Goal: Task Accomplishment & Management: Use online tool/utility

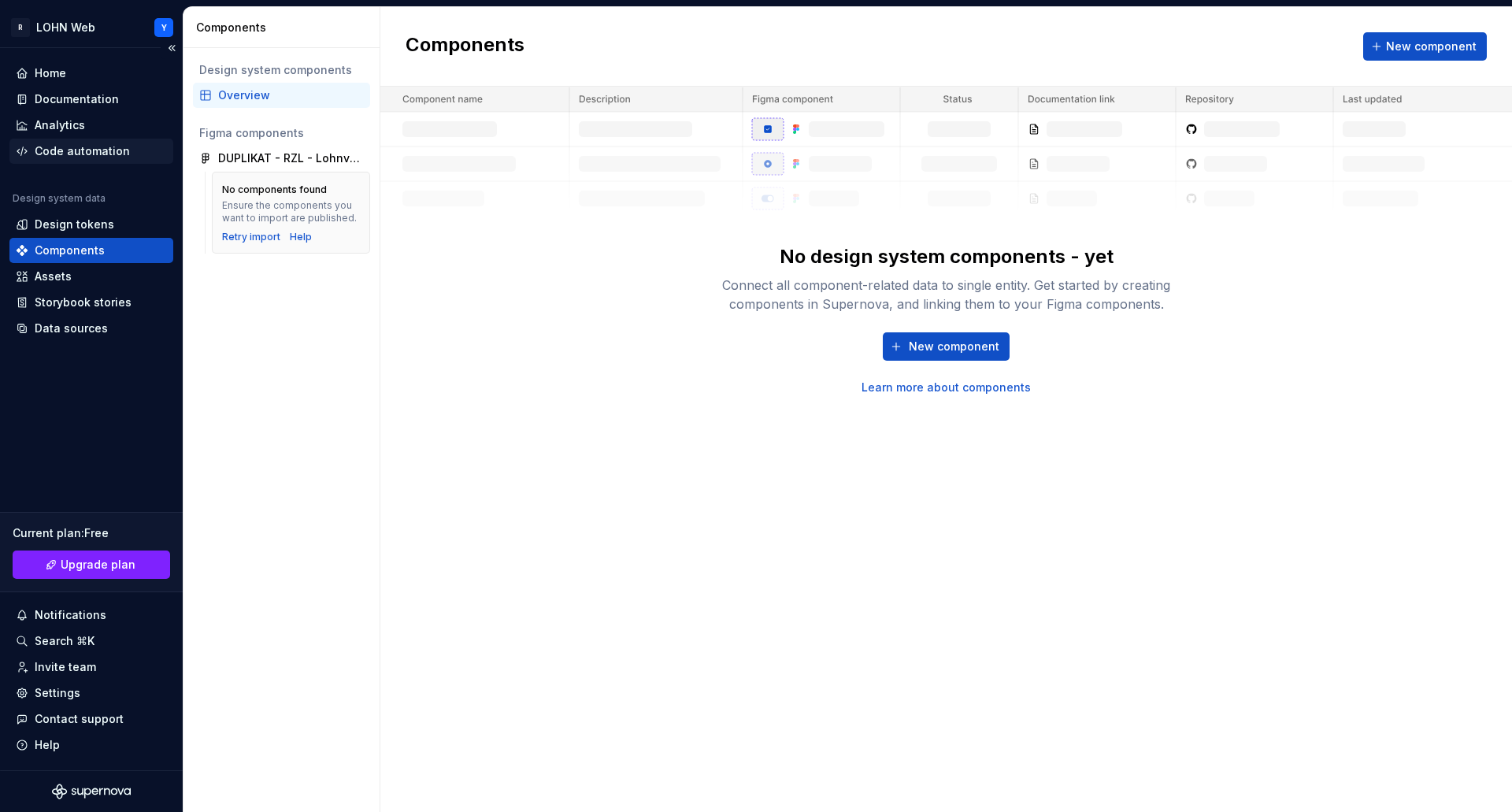
click at [90, 146] on div "Code automation" at bounding box center [81, 151] width 95 height 16
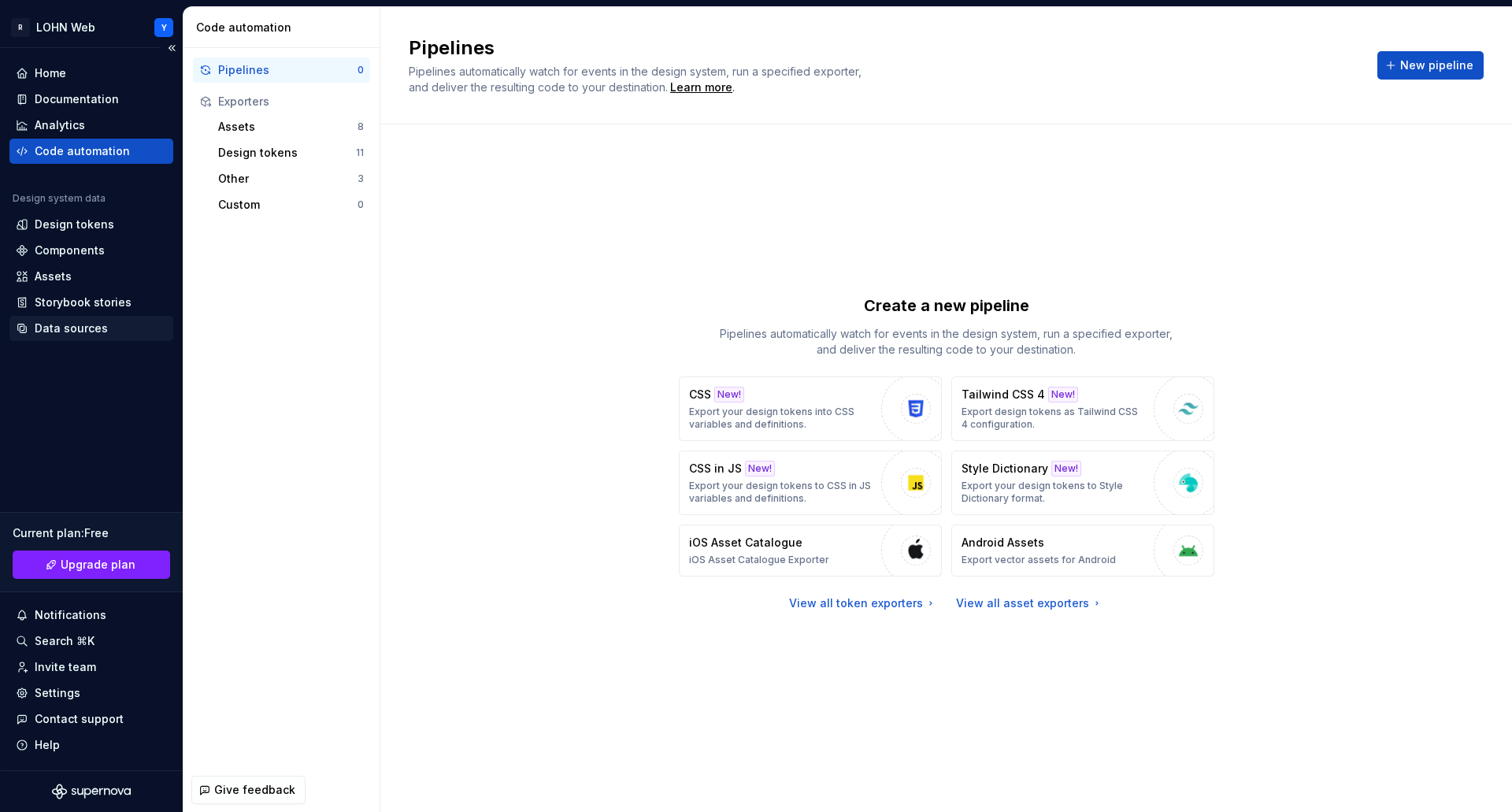
click at [94, 332] on div "Data sources" at bounding box center [71, 328] width 73 height 16
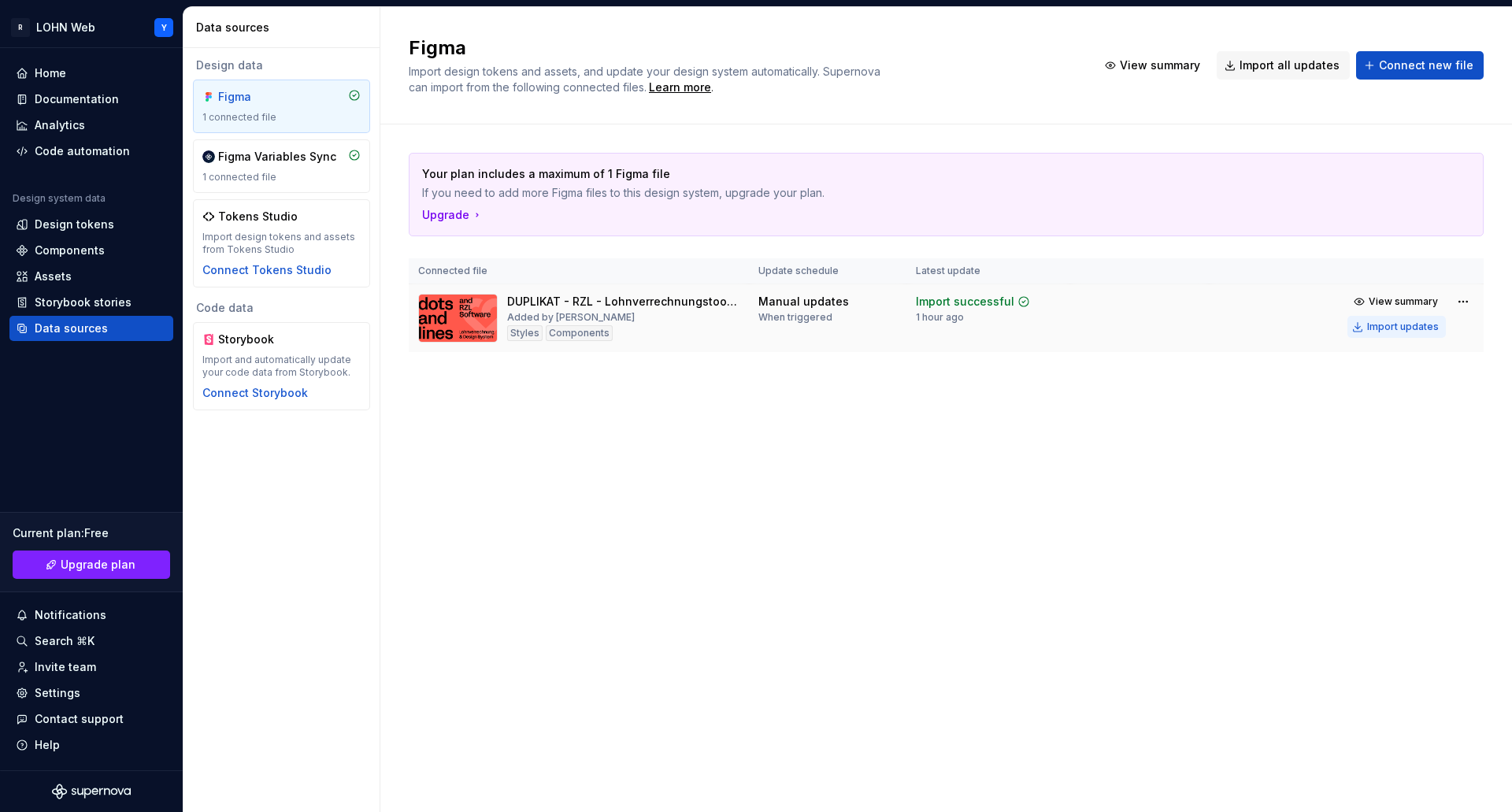
click at [1425, 329] on div "Import updates" at bounding box center [1402, 326] width 72 height 13
click at [73, 147] on div "Code automation" at bounding box center [81, 151] width 95 height 16
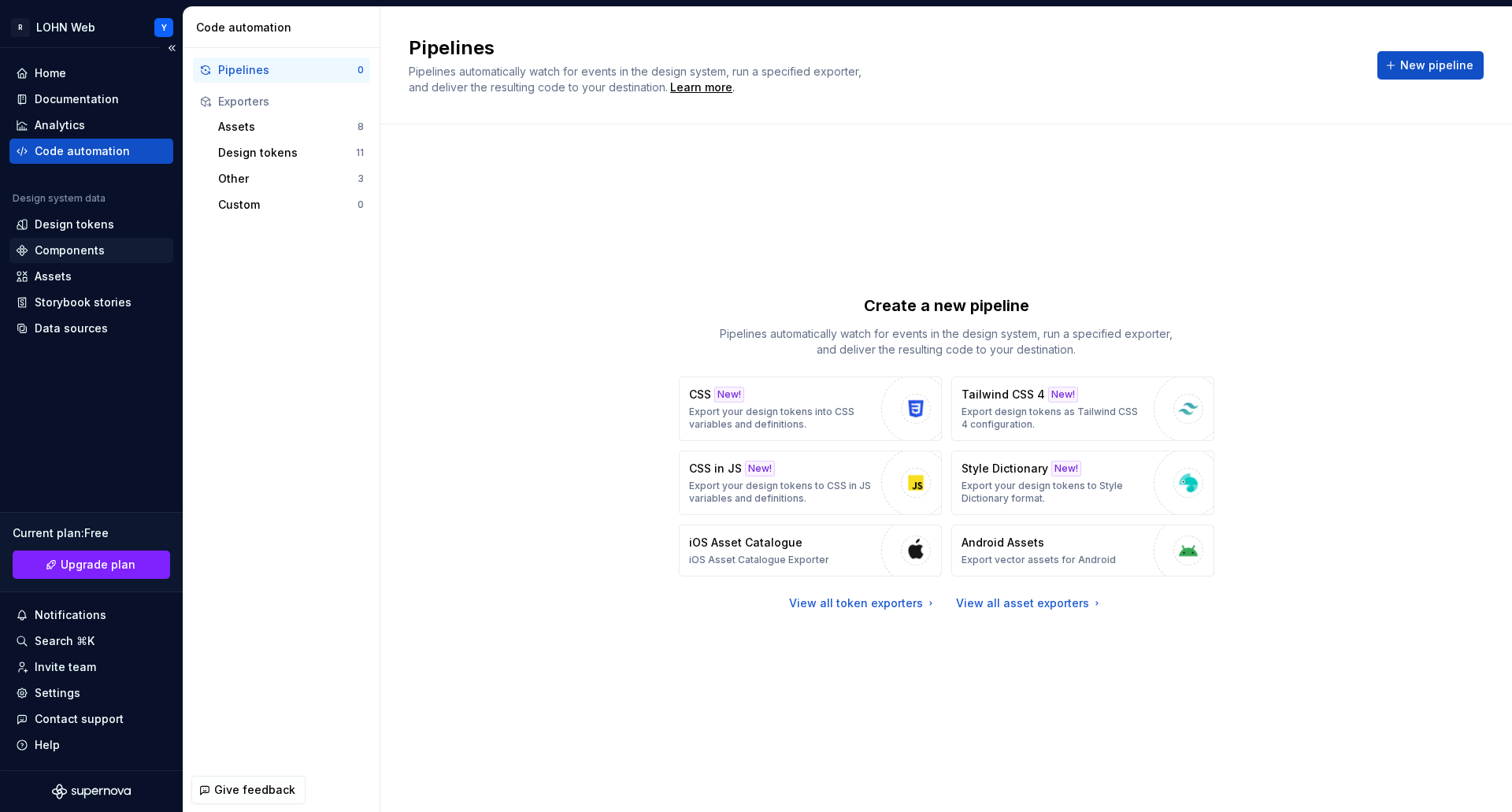
click at [83, 250] on div "Components" at bounding box center [70, 251] width 71 height 16
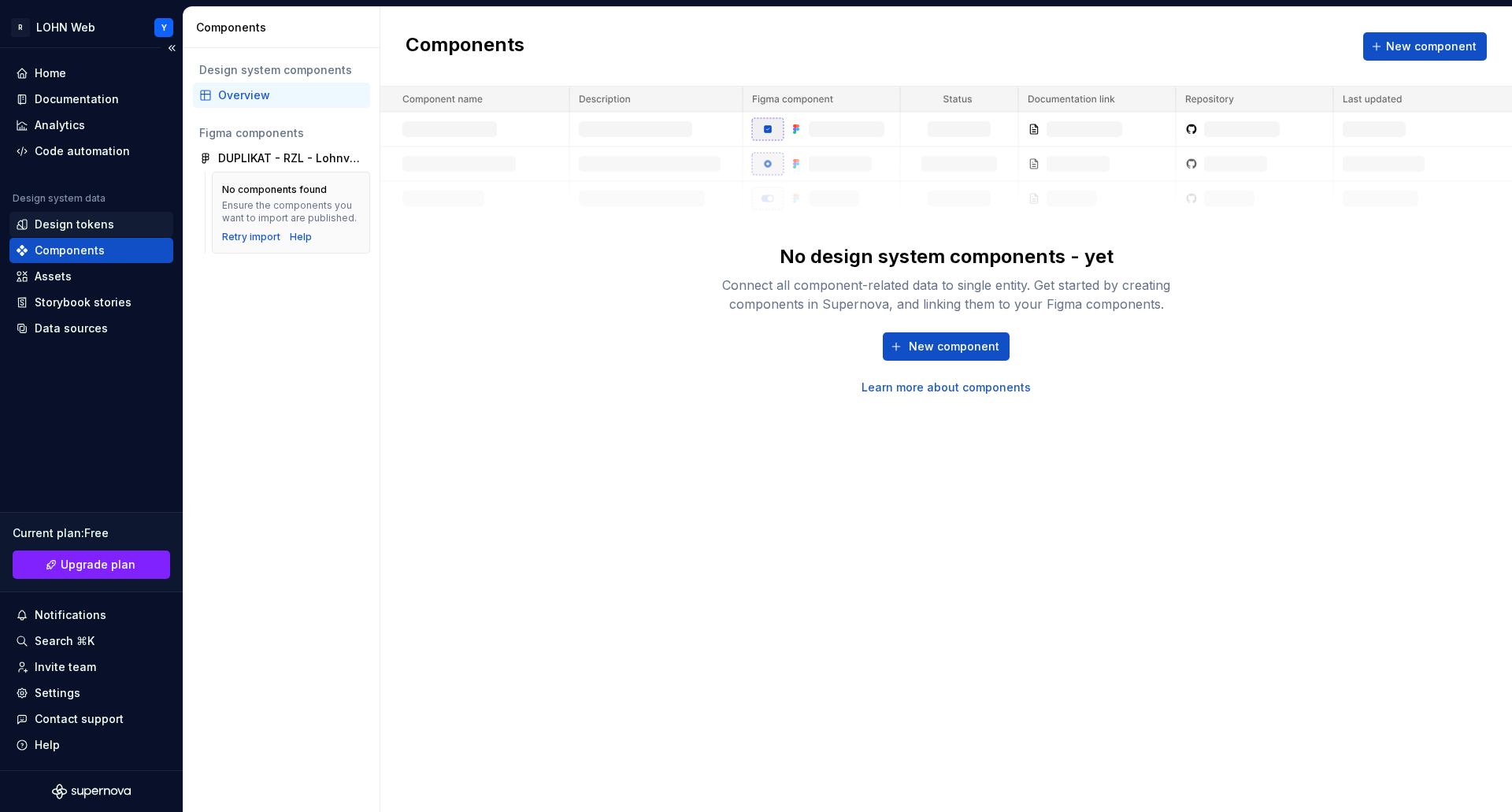
click at [69, 222] on div "Design tokens" at bounding box center [73, 224] width 79 height 16
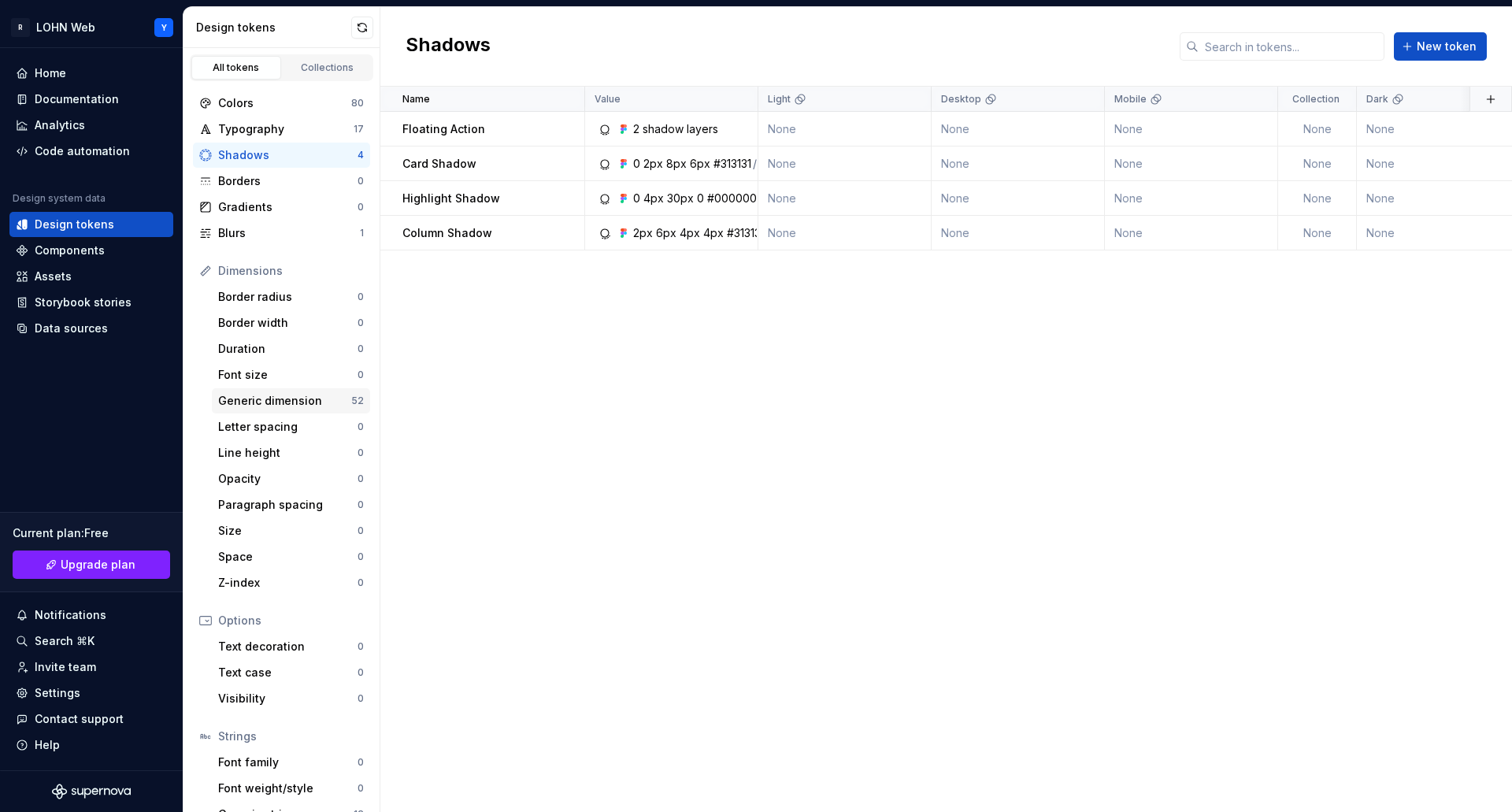
click at [279, 395] on div "Generic dimension" at bounding box center [285, 401] width 133 height 16
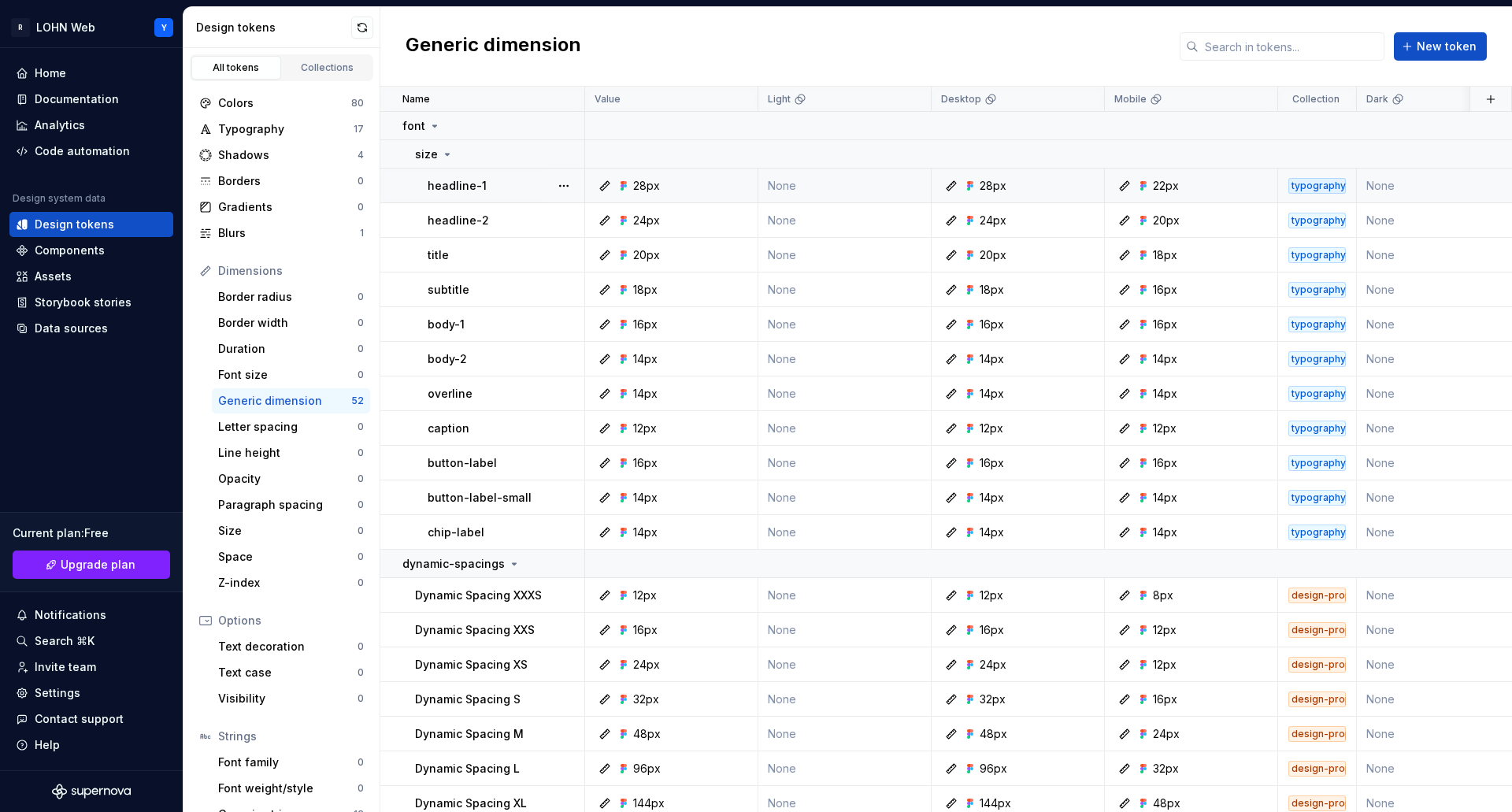
click at [1126, 186] on icon at bounding box center [1125, 186] width 10 height 10
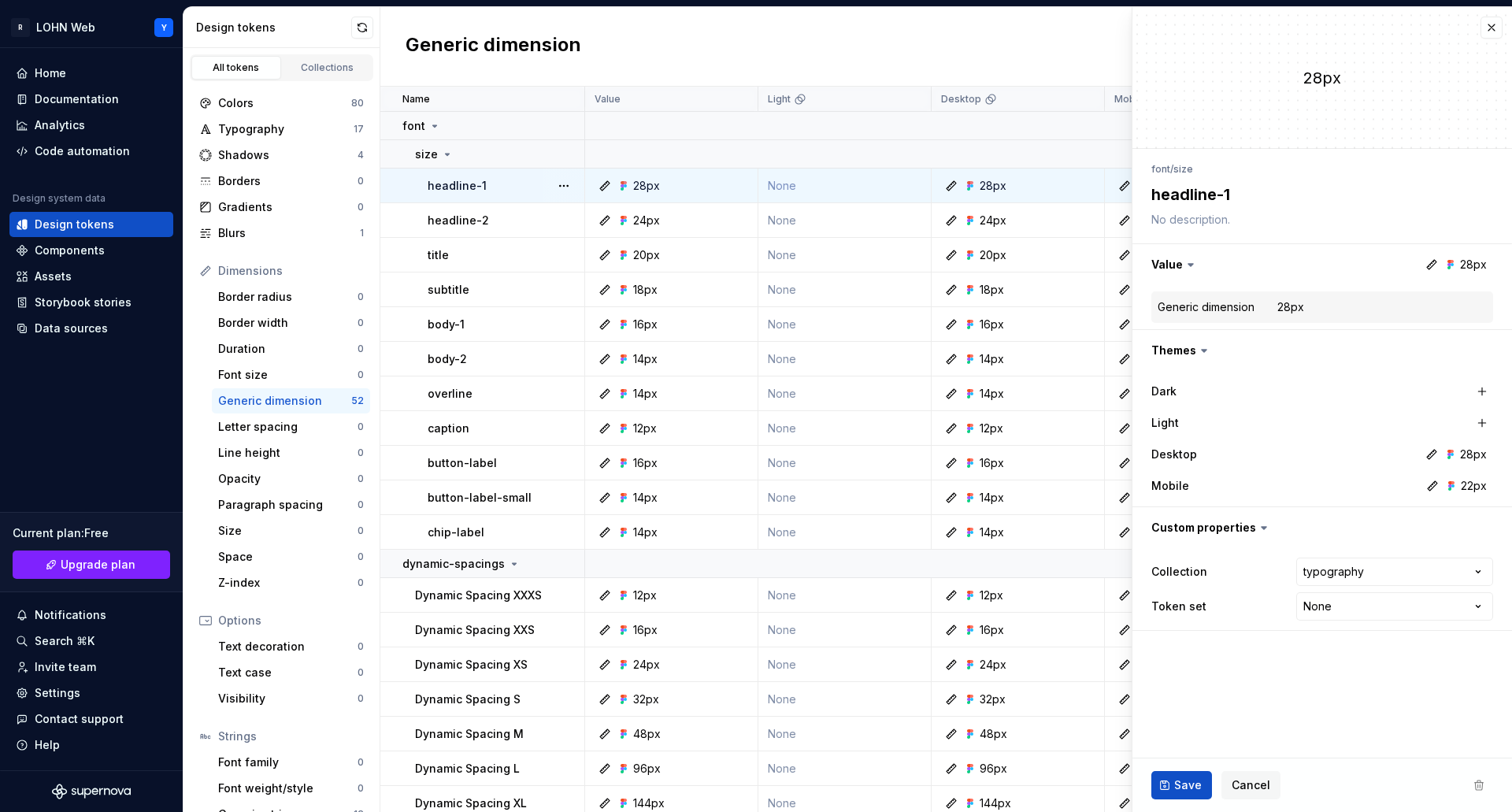
type textarea "*"
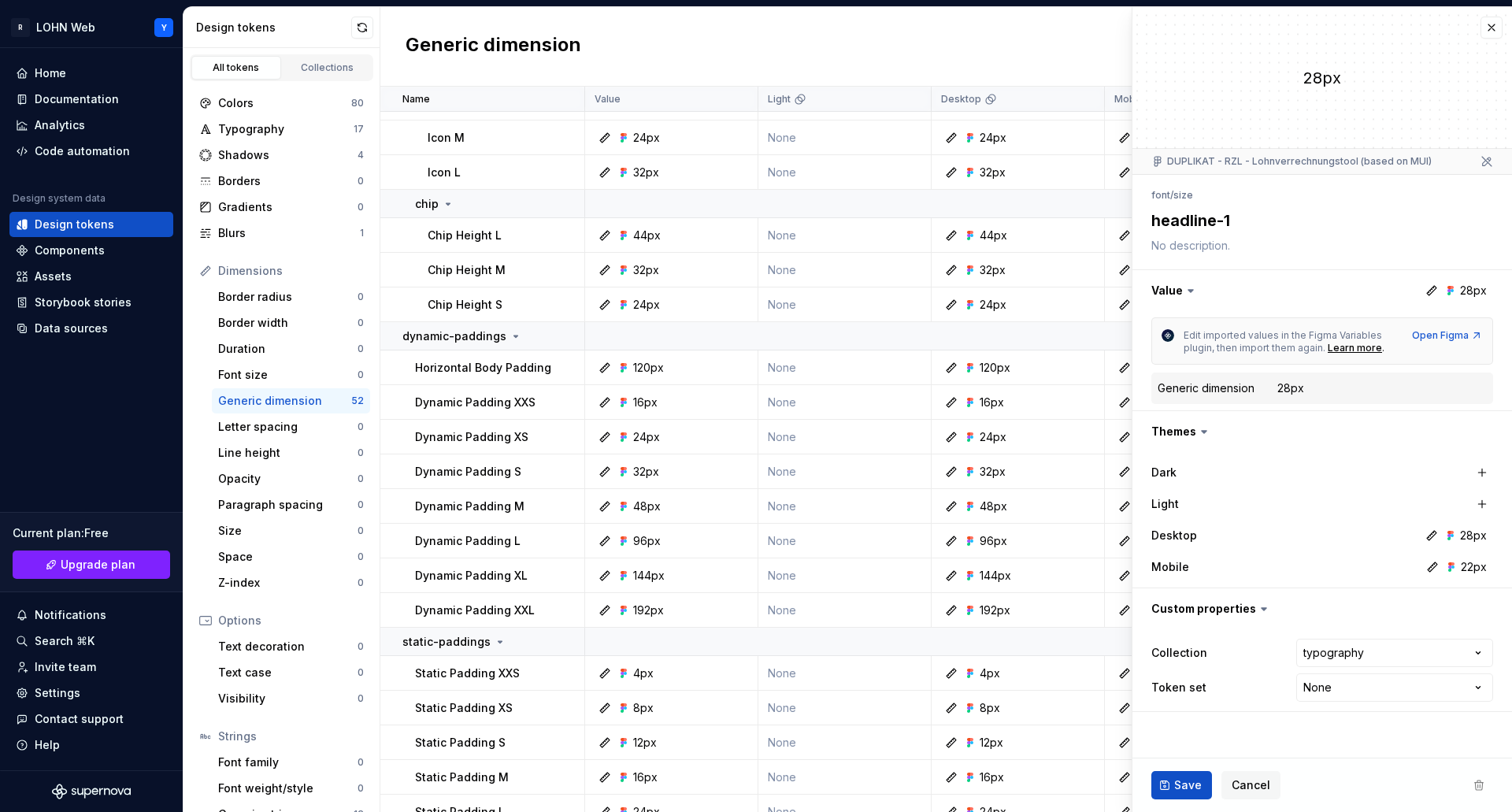
scroll to position [1102, 0]
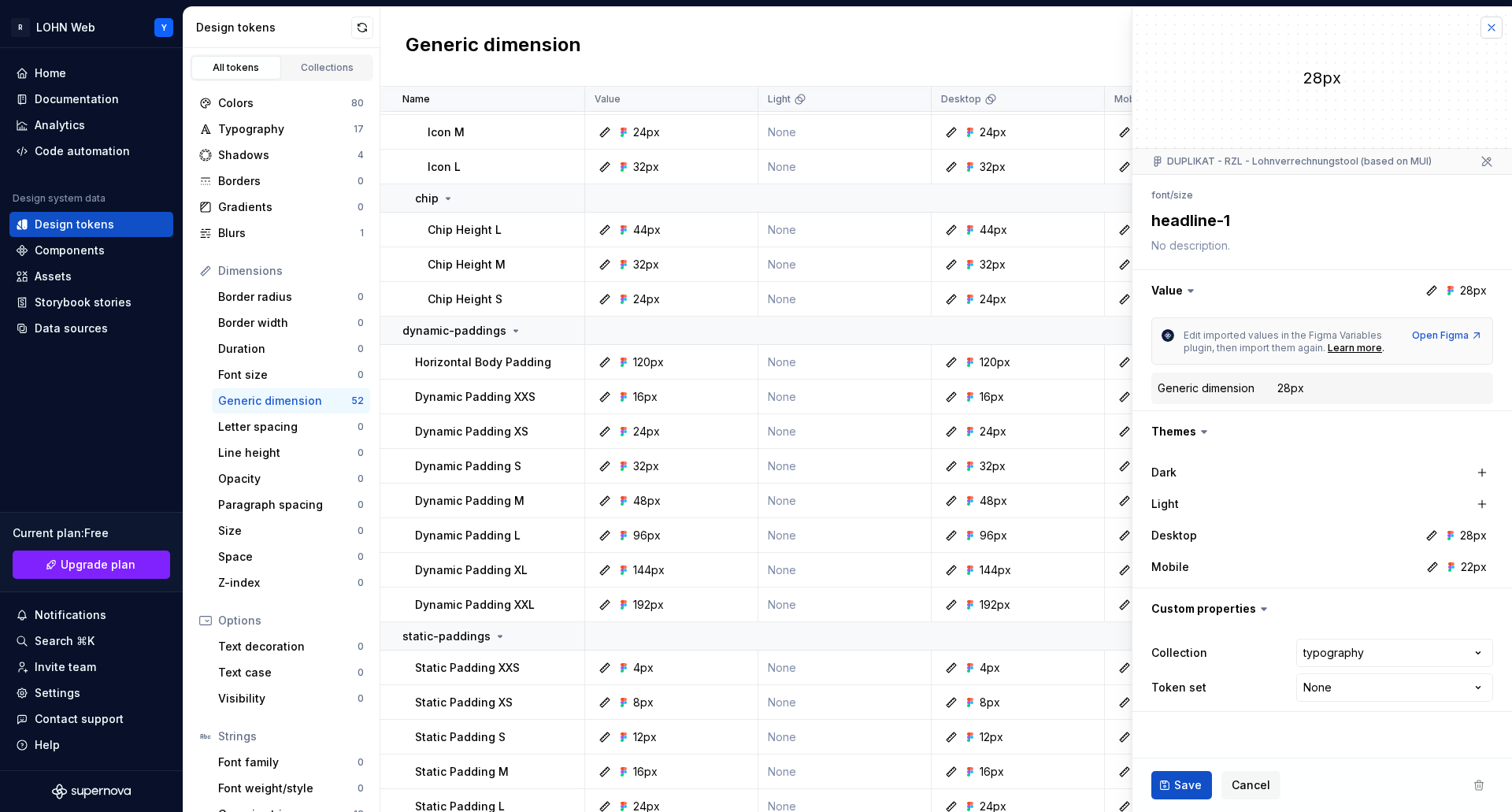
click at [1492, 24] on button "button" at bounding box center [1491, 27] width 23 height 23
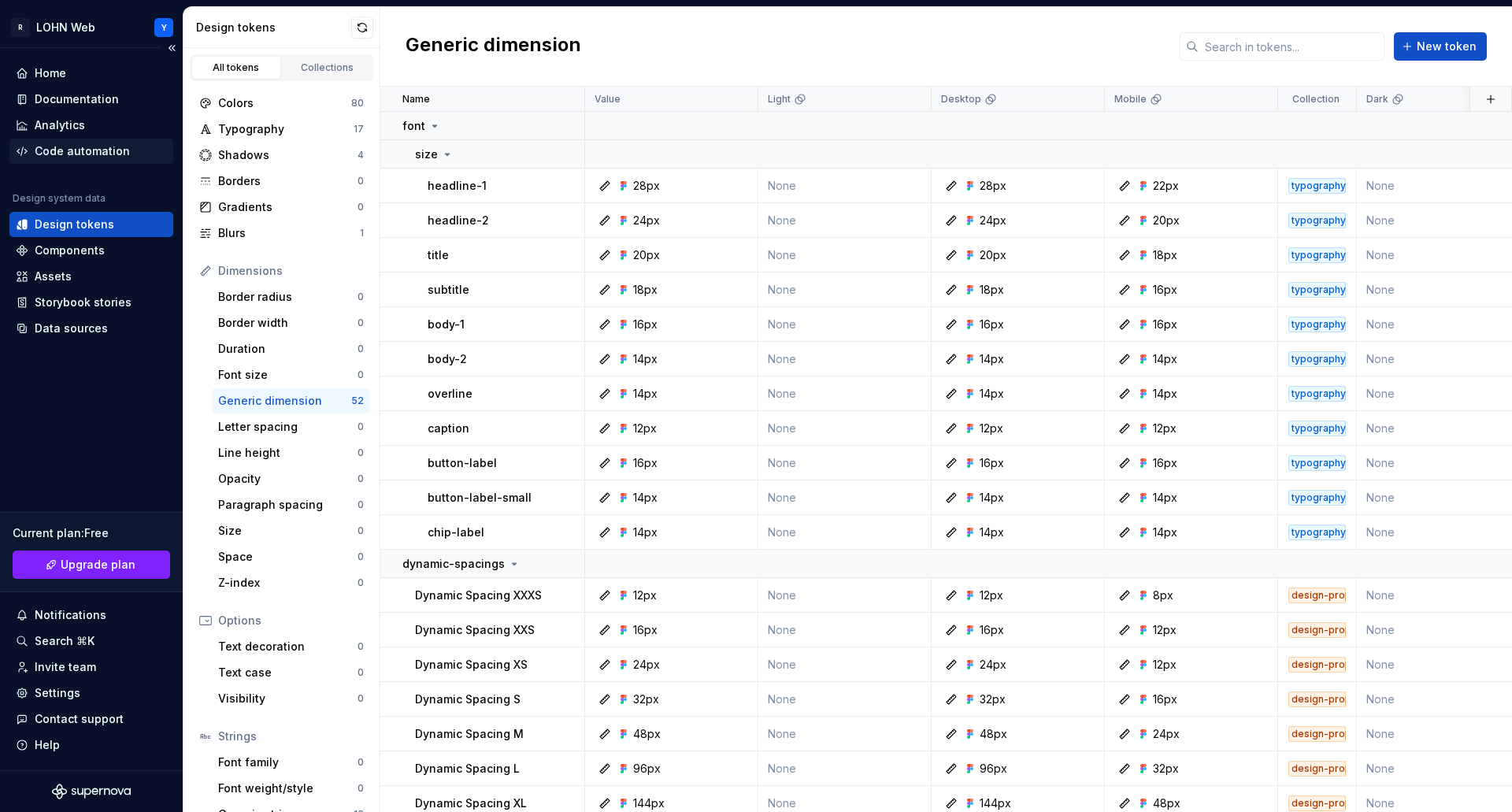
click at [58, 156] on div "Code automation" at bounding box center [81, 151] width 95 height 16
